Goal: Entertainment & Leisure: Consume media (video, audio)

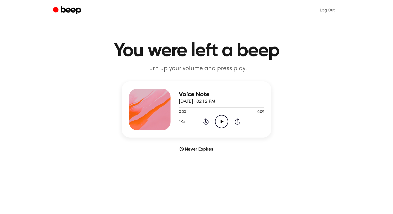
click at [227, 124] on circle at bounding box center [221, 121] width 13 height 13
click at [220, 118] on icon "Play Audio" at bounding box center [221, 121] width 13 height 13
click at [215, 120] on circle at bounding box center [221, 121] width 13 height 13
click at [216, 117] on icon "Play Audio" at bounding box center [221, 121] width 13 height 13
click at [219, 121] on icon "Play Audio" at bounding box center [221, 121] width 13 height 13
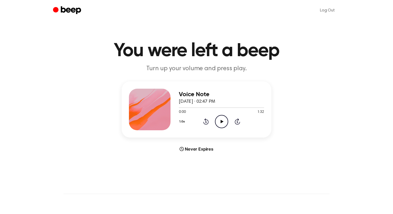
click at [219, 117] on icon "Play Audio" at bounding box center [221, 121] width 13 height 13
click at [222, 119] on icon "Play Audio" at bounding box center [221, 121] width 13 height 13
click at [218, 120] on icon "Play Audio" at bounding box center [221, 121] width 13 height 13
click at [221, 124] on icon "Play Audio" at bounding box center [221, 121] width 13 height 13
click at [225, 116] on circle at bounding box center [221, 121] width 13 height 13
